Goal: Task Accomplishment & Management: Use online tool/utility

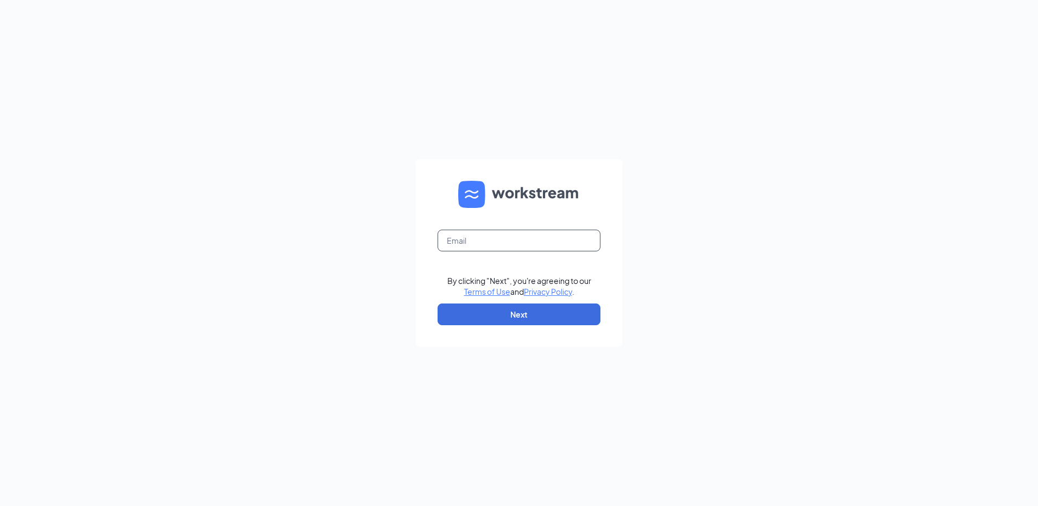
click at [512, 246] on input "text" at bounding box center [519, 241] width 163 height 22
type input "rs034576@tacobell.com"
click at [528, 309] on button "Next" at bounding box center [519, 315] width 163 height 22
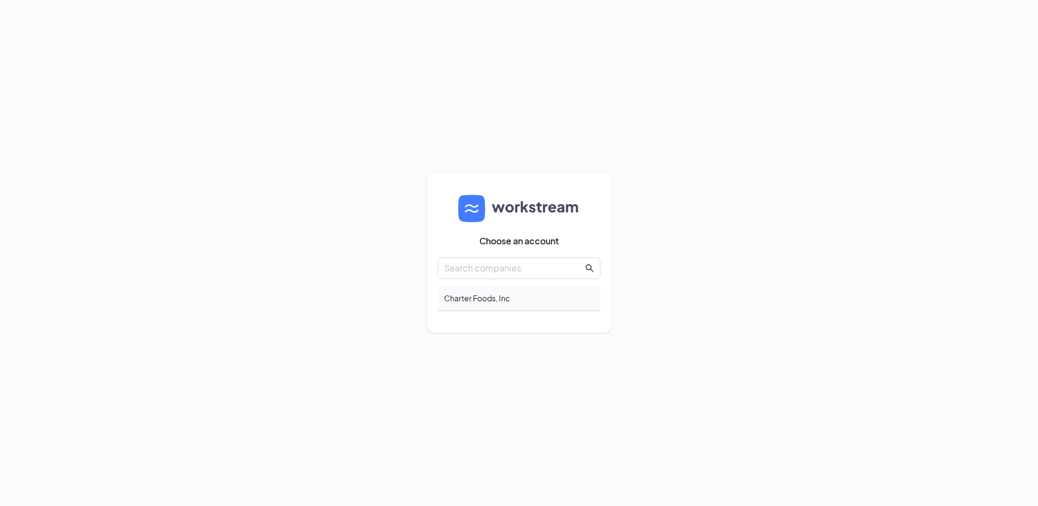
click at [496, 302] on div "Charter Foods, Inc" at bounding box center [519, 299] width 163 height 26
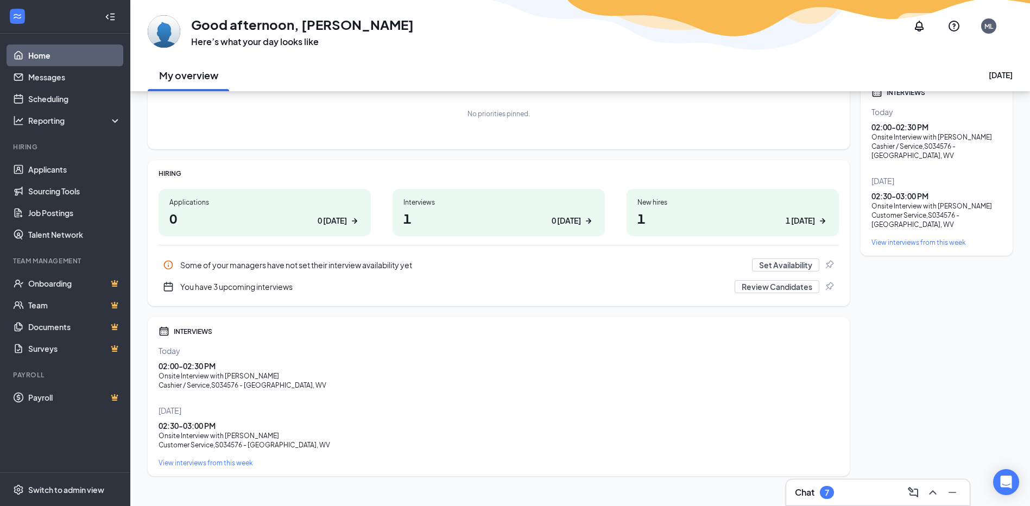
scroll to position [92, 0]
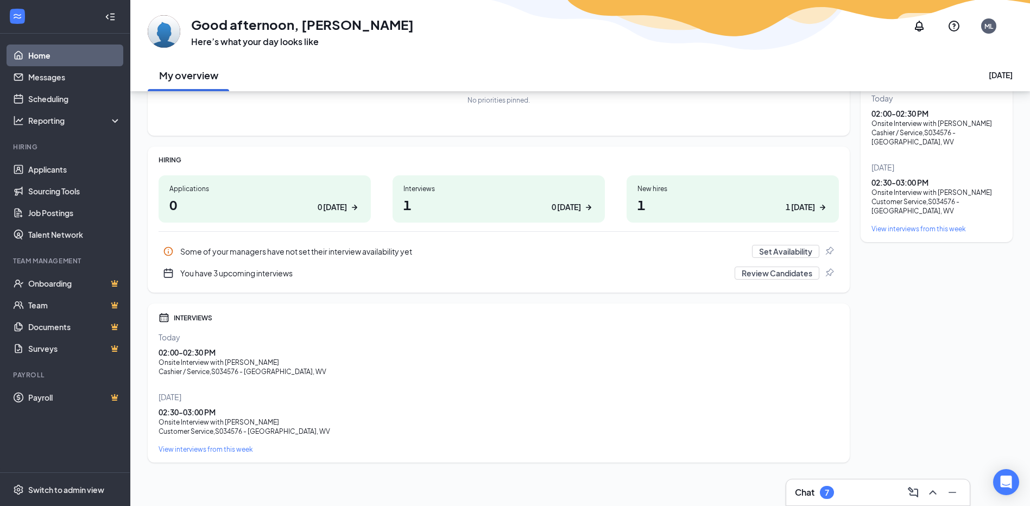
click at [186, 365] on div "Onsite Interview with Roddrick Massey" at bounding box center [499, 362] width 680 height 9
click at [181, 353] on div "02:00 - 02:30 PM" at bounding box center [499, 352] width 680 height 11
click at [216, 358] on div "02:00 - 02:30 PM Onsite Interview with Roddrick Massey Cashier / Service , S034…" at bounding box center [499, 361] width 680 height 29
drag, startPoint x: 216, startPoint y: 358, endPoint x: 497, endPoint y: 373, distance: 281.7
click at [520, 374] on div "Cashier / Service , S034576 - Huntington, WV" at bounding box center [499, 371] width 680 height 9
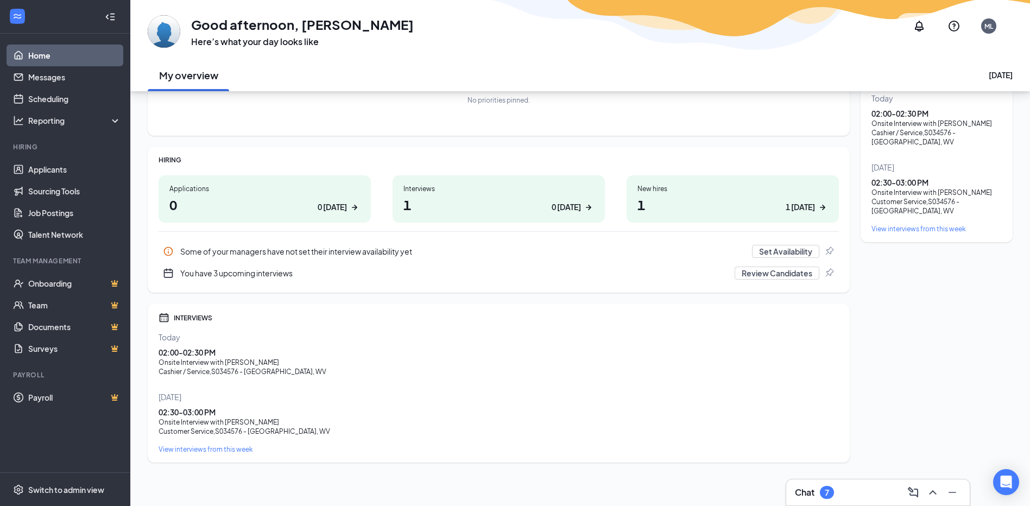
click at [412, 205] on h1 "1 0 today" at bounding box center [498, 204] width 191 height 18
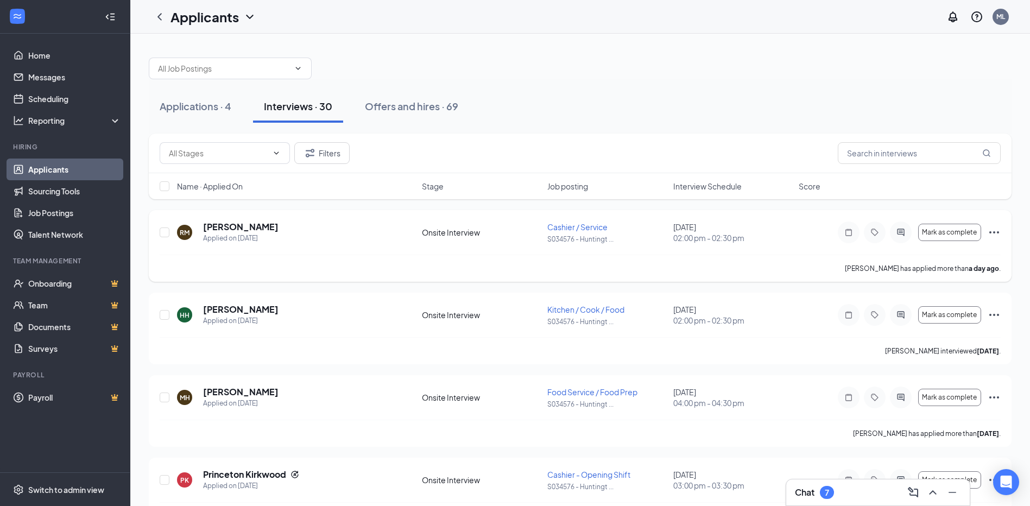
click at [188, 235] on div "RM" at bounding box center [185, 232] width 10 height 9
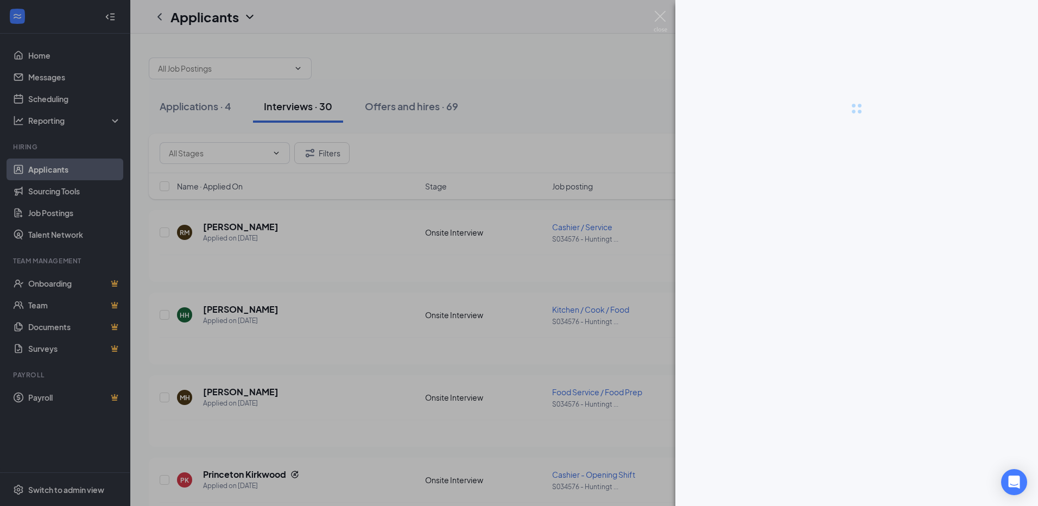
click at [244, 228] on div at bounding box center [519, 253] width 1038 height 506
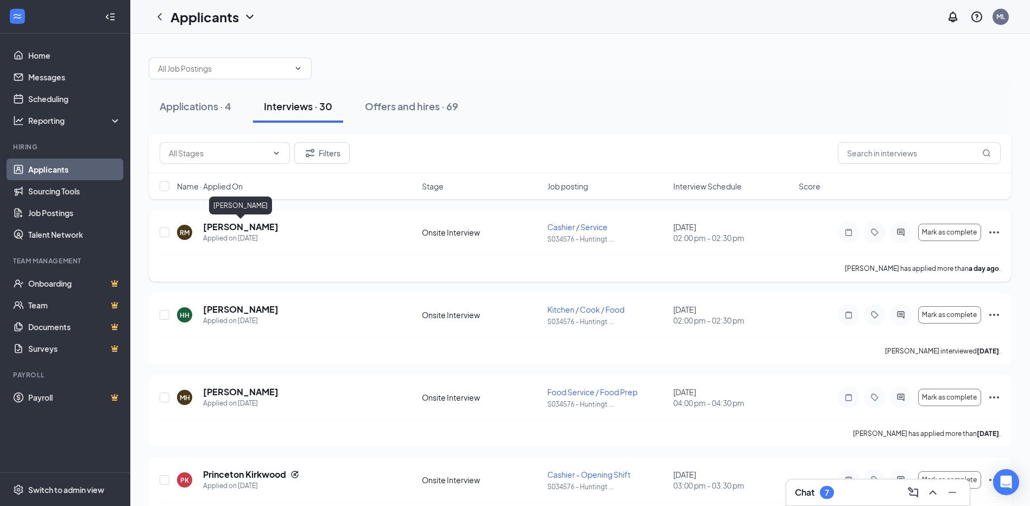
click at [223, 225] on h5 "[PERSON_NAME]" at bounding box center [240, 227] width 75 height 12
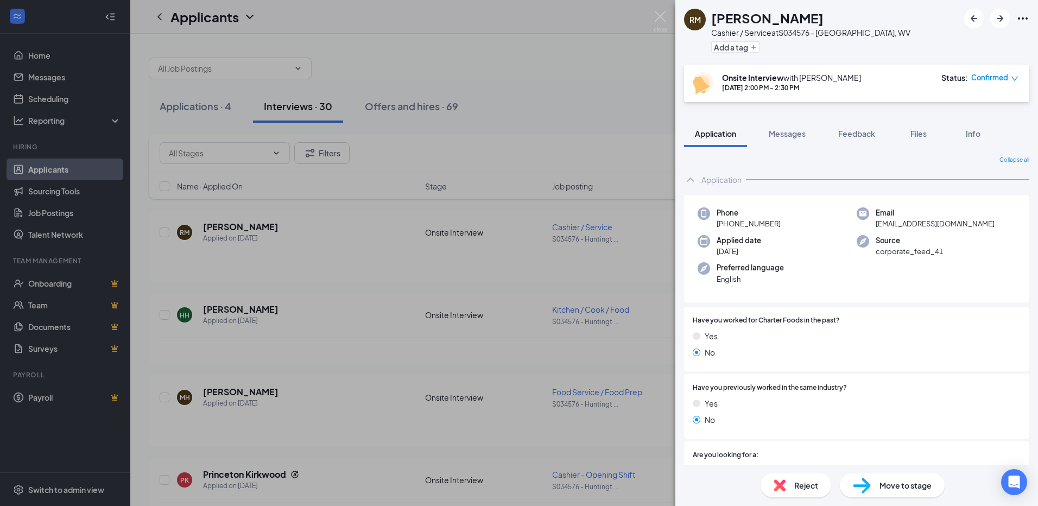
click at [1023, 14] on icon "Ellipses" at bounding box center [1023, 18] width 13 height 13
click at [1030, 18] on div "RM Roddrick Massey Cashier / Service at S034576 - Huntington, WV Add a tag" at bounding box center [857, 32] width 363 height 65
click at [1024, 18] on icon "Ellipses" at bounding box center [1023, 18] width 10 height 2
click at [958, 44] on link "View full application" at bounding box center [964, 43] width 117 height 11
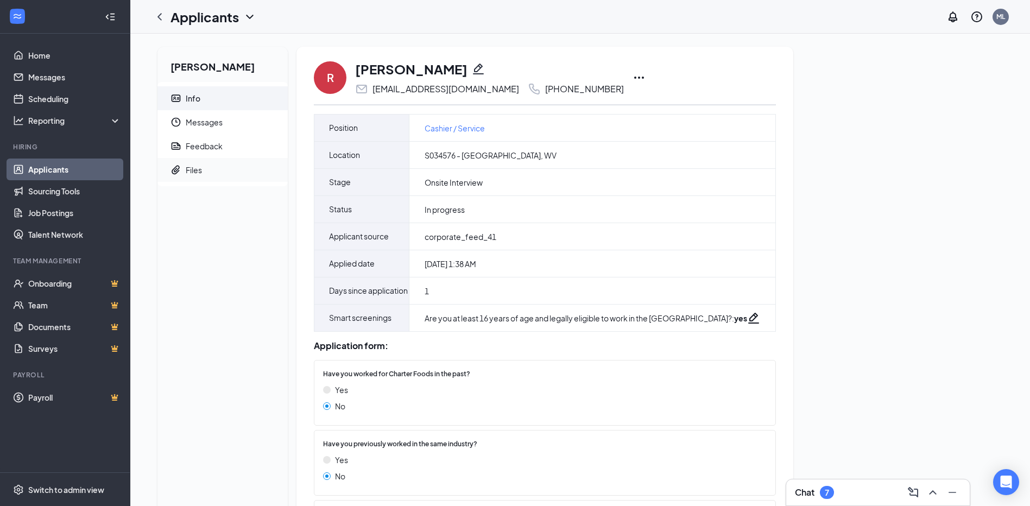
click at [191, 171] on div "Files" at bounding box center [194, 170] width 16 height 11
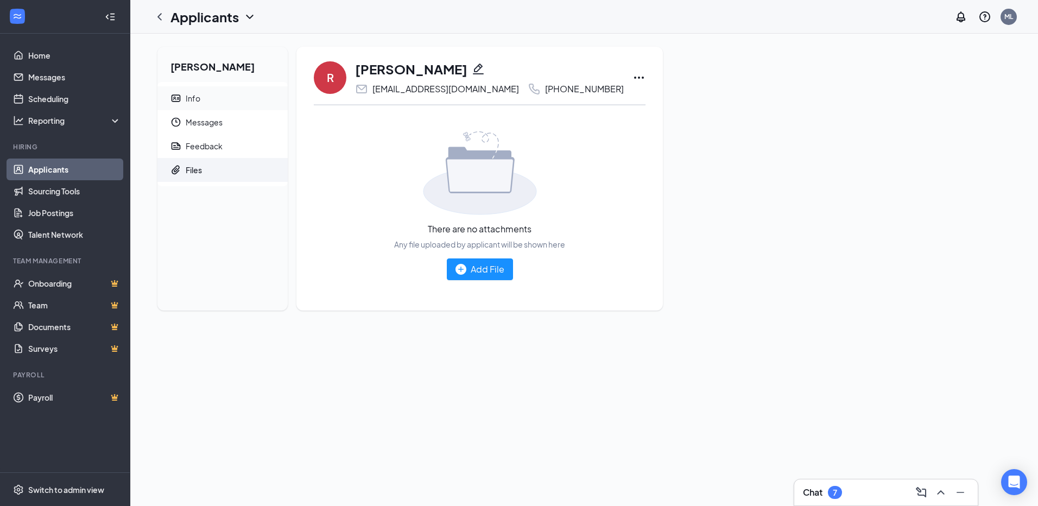
click at [184, 100] on li "Info" at bounding box center [222, 98] width 130 height 24
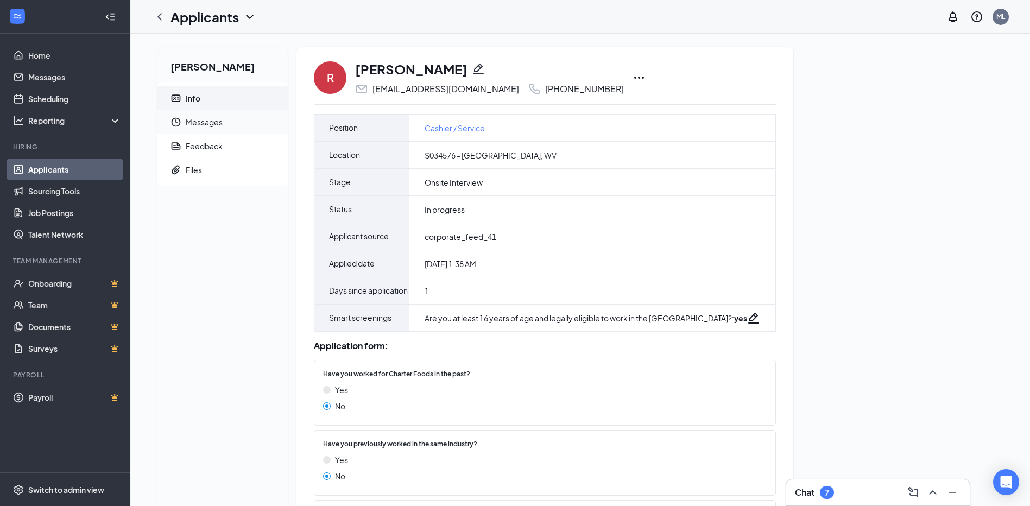
click at [206, 121] on span "Messages" at bounding box center [232, 122] width 93 height 24
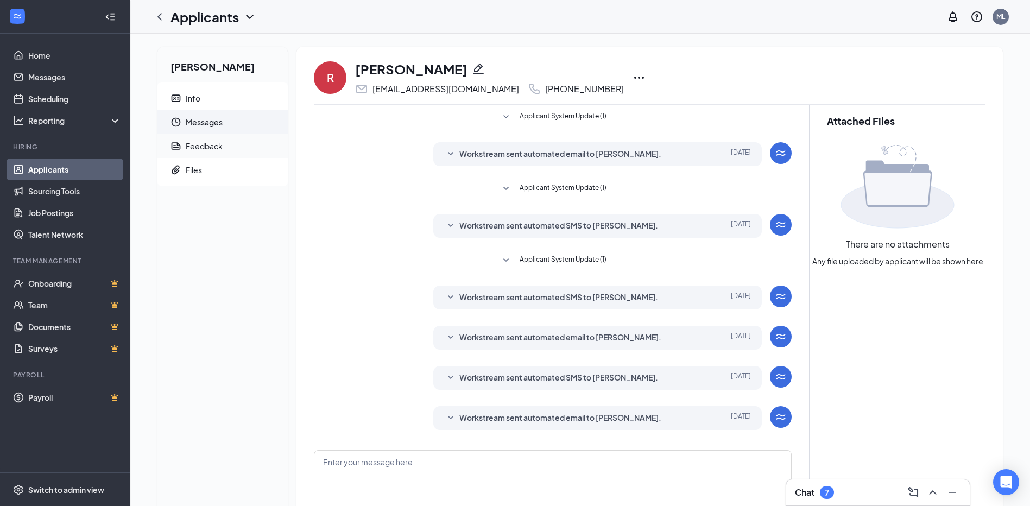
click at [206, 147] on div "Feedback" at bounding box center [204, 146] width 37 height 11
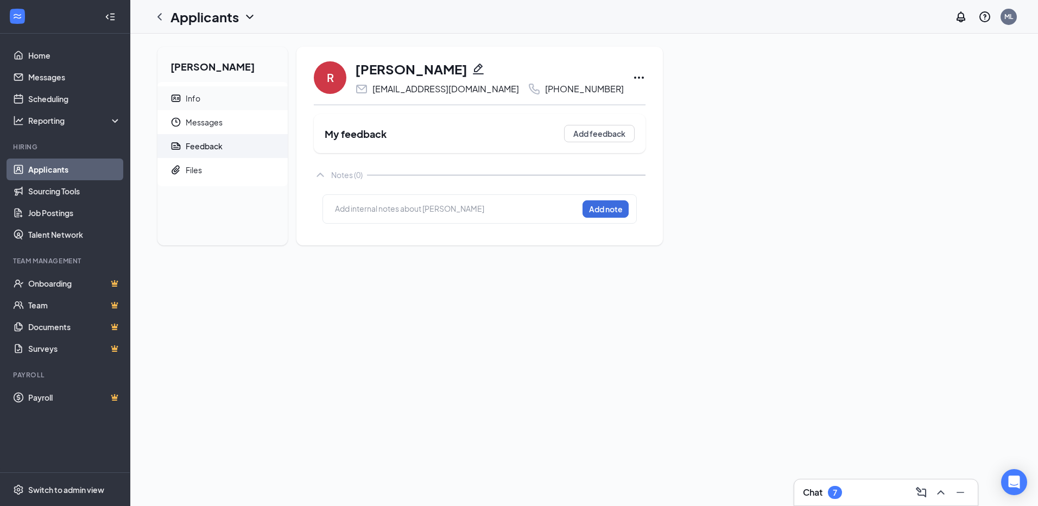
click at [191, 95] on div "Info" at bounding box center [193, 98] width 15 height 11
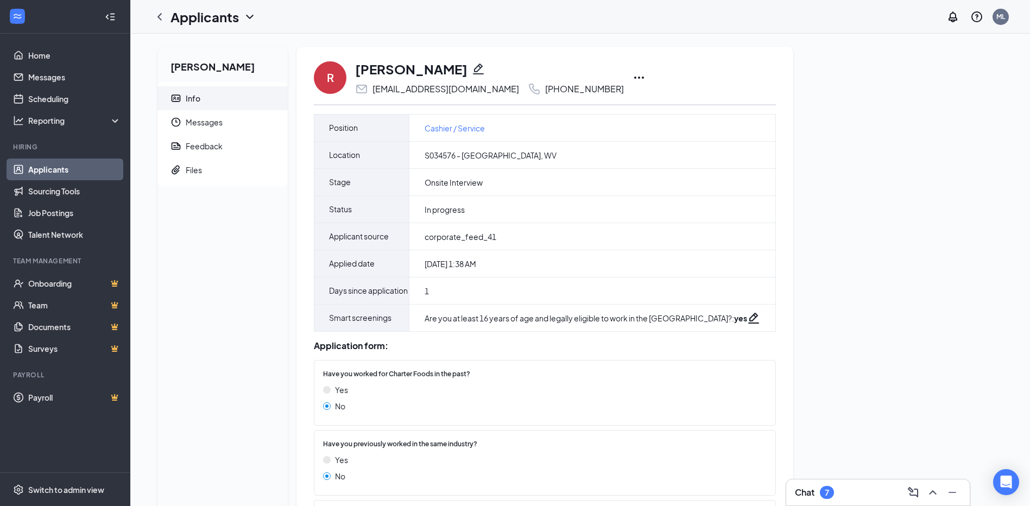
click at [633, 77] on icon "Ellipses" at bounding box center [639, 77] width 13 height 13
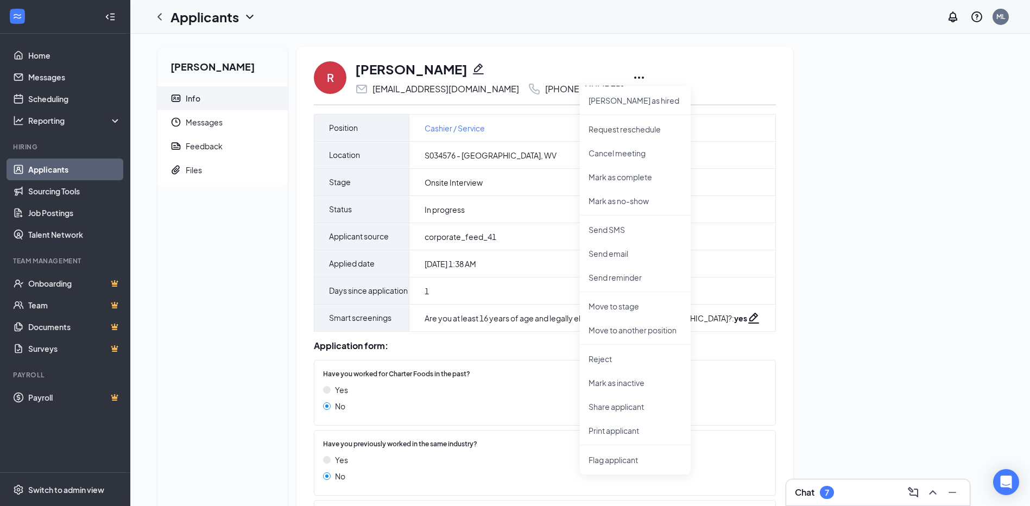
drag, startPoint x: 842, startPoint y: 142, endPoint x: 817, endPoint y: 156, distance: 29.4
click at [842, 142] on div "[PERSON_NAME] Info Messages Feedback Files R [PERSON_NAME] [EMAIL_ADDRESS][DOMA…" at bounding box center [580, 455] width 863 height 816
